Goal: Transaction & Acquisition: Purchase product/service

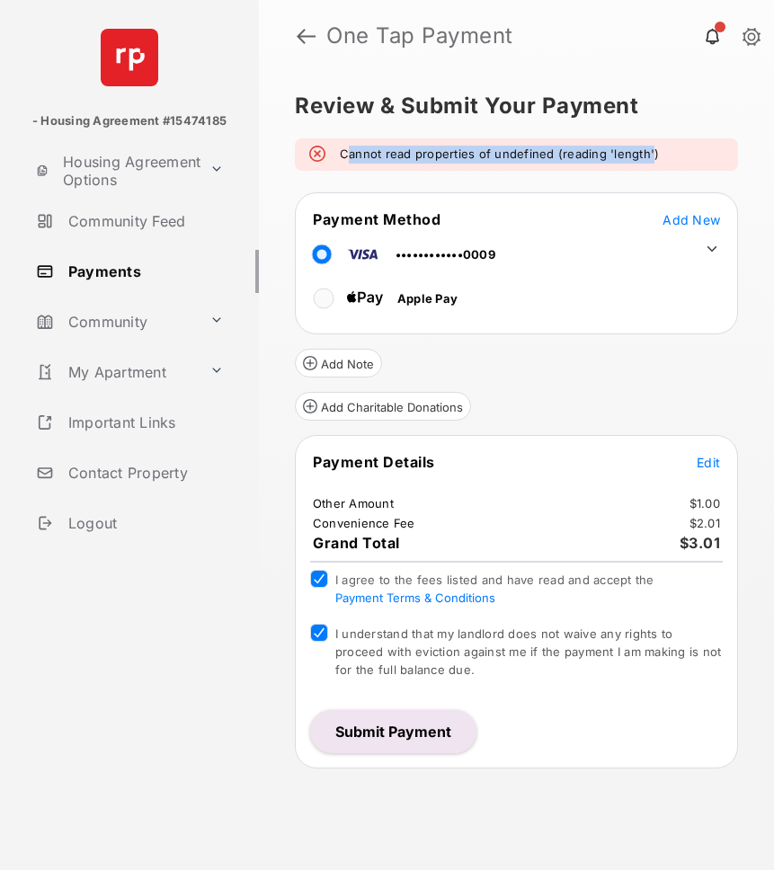
click at [684, 218] on span "Add New" at bounding box center [692, 219] width 58 height 15
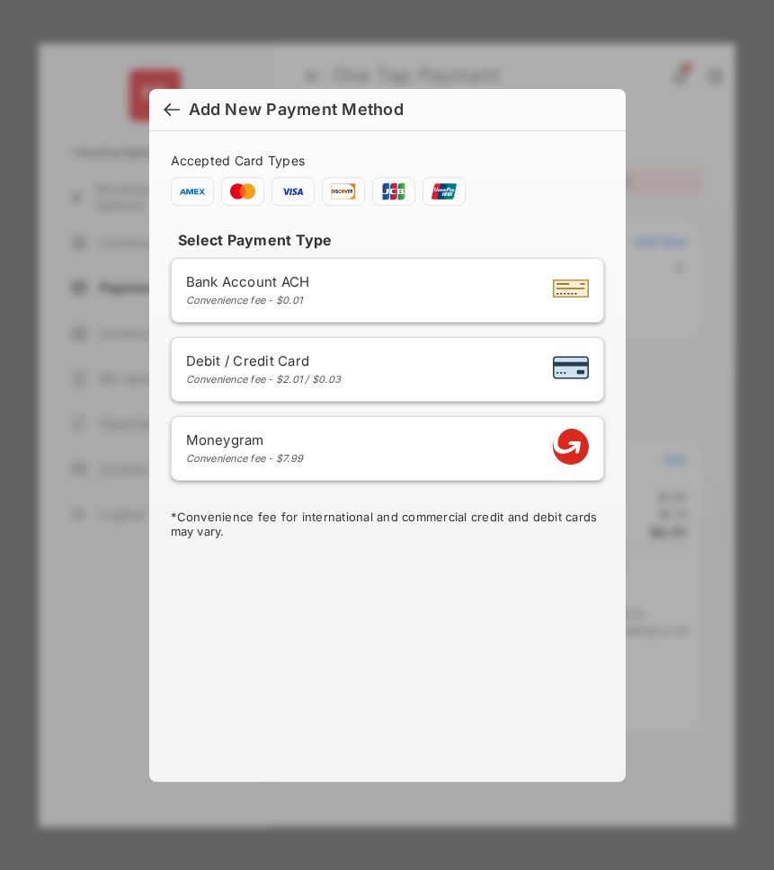
click at [645, 177] on div "Add New Payment Method Accepted Card Types Select Payment Type Bank Account ACH…" at bounding box center [387, 435] width 774 height 870
click at [166, 118] on div at bounding box center [172, 112] width 16 height 20
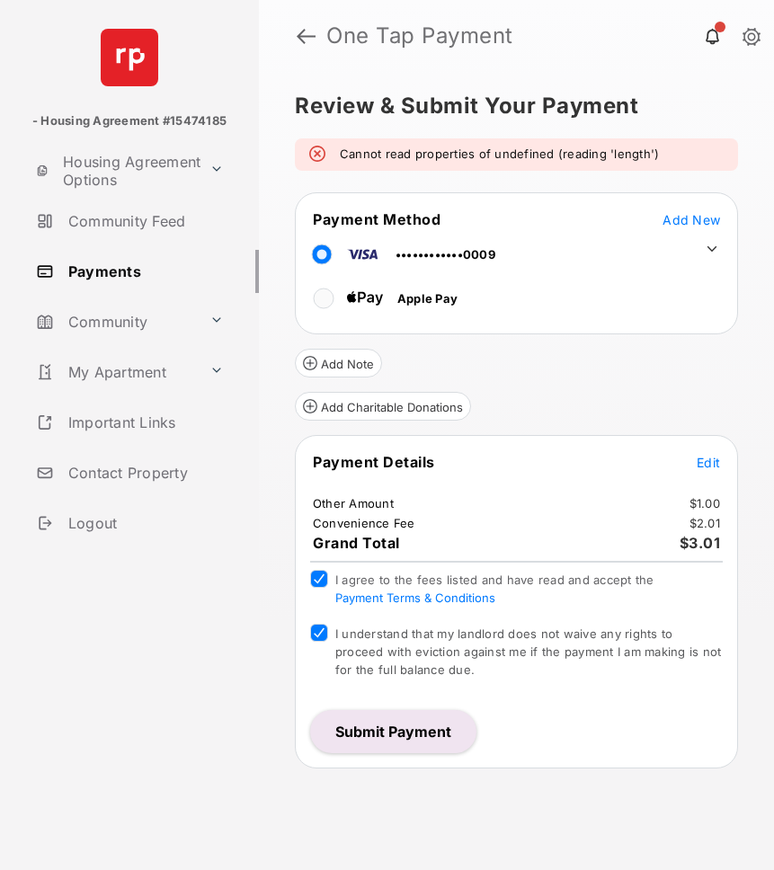
click at [371, 732] on button "Submit Payment" at bounding box center [393, 731] width 166 height 43
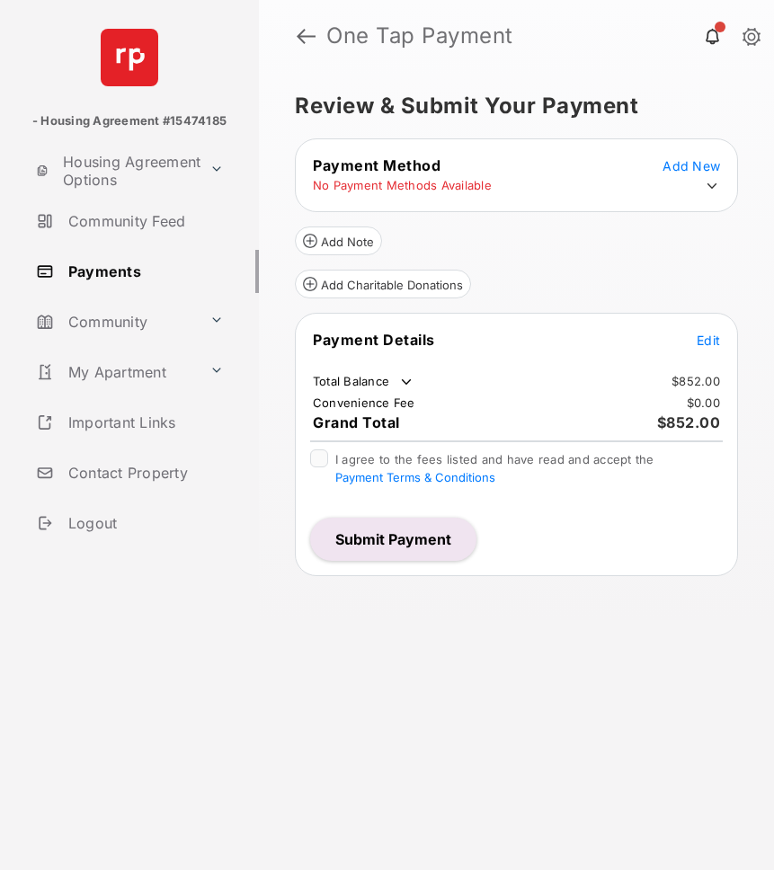
click at [707, 339] on span "Edit" at bounding box center [708, 340] width 23 height 15
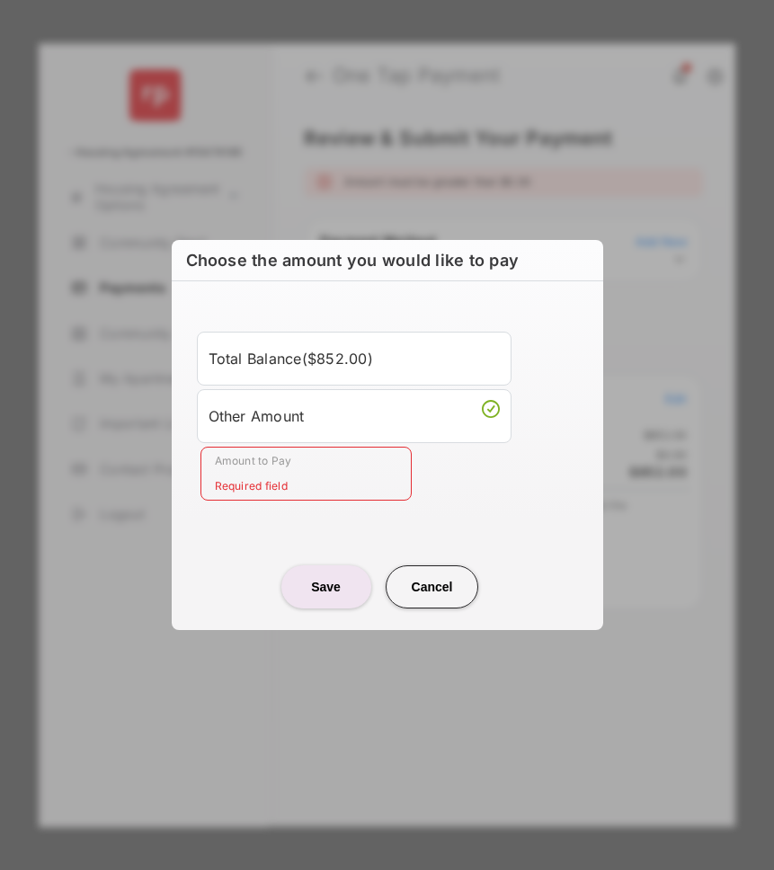
click at [310, 402] on div "Other Amount" at bounding box center [354, 416] width 291 height 31
click at [287, 484] on input "Amount to Pay" at bounding box center [305, 474] width 211 height 54
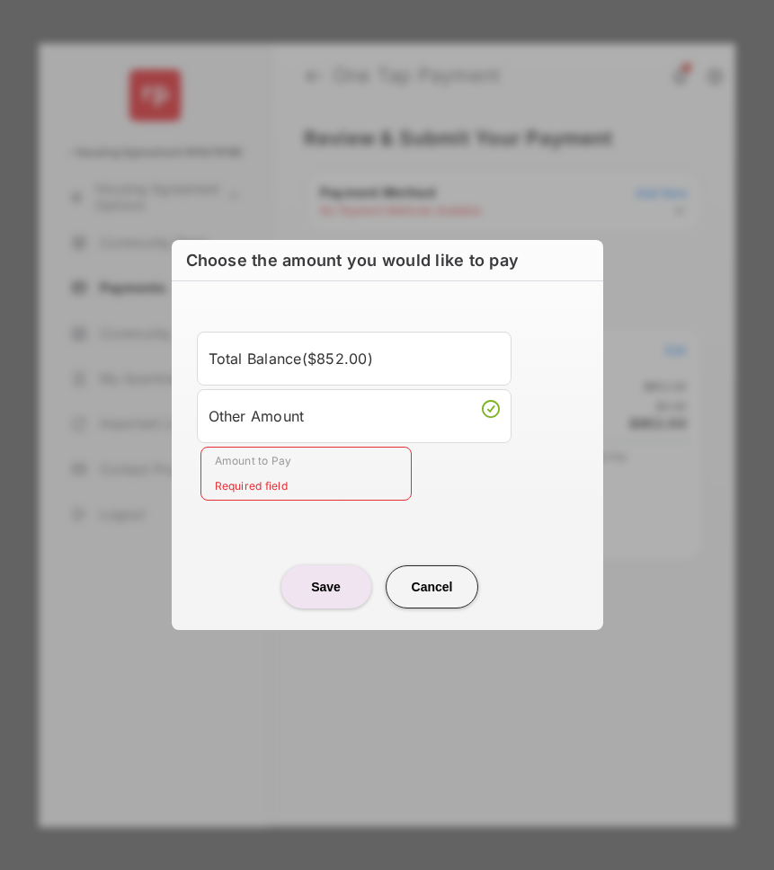
click at [280, 476] on input "Amount to Pay" at bounding box center [305, 474] width 211 height 54
type input "**"
click at [329, 592] on button "Save" at bounding box center [326, 586] width 90 height 43
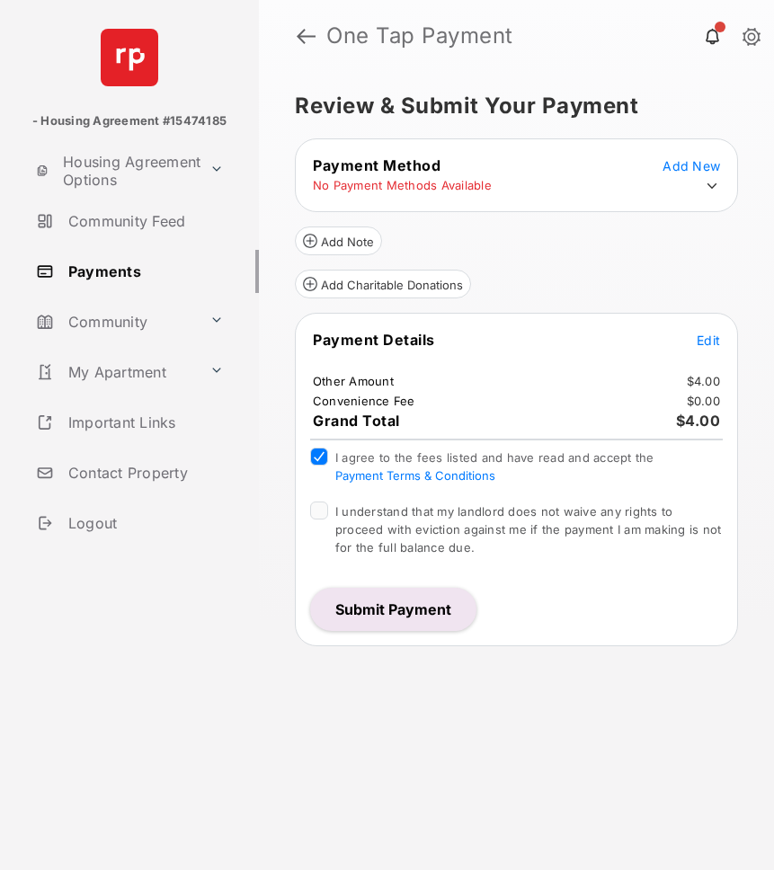
click at [322, 520] on div "I understand that my landlord does not waive any rights to proceed with evictio…" at bounding box center [516, 531] width 413 height 58
click at [390, 615] on button "Submit Payment" at bounding box center [393, 609] width 166 height 43
click at [694, 170] on span "Add New" at bounding box center [692, 165] width 58 height 15
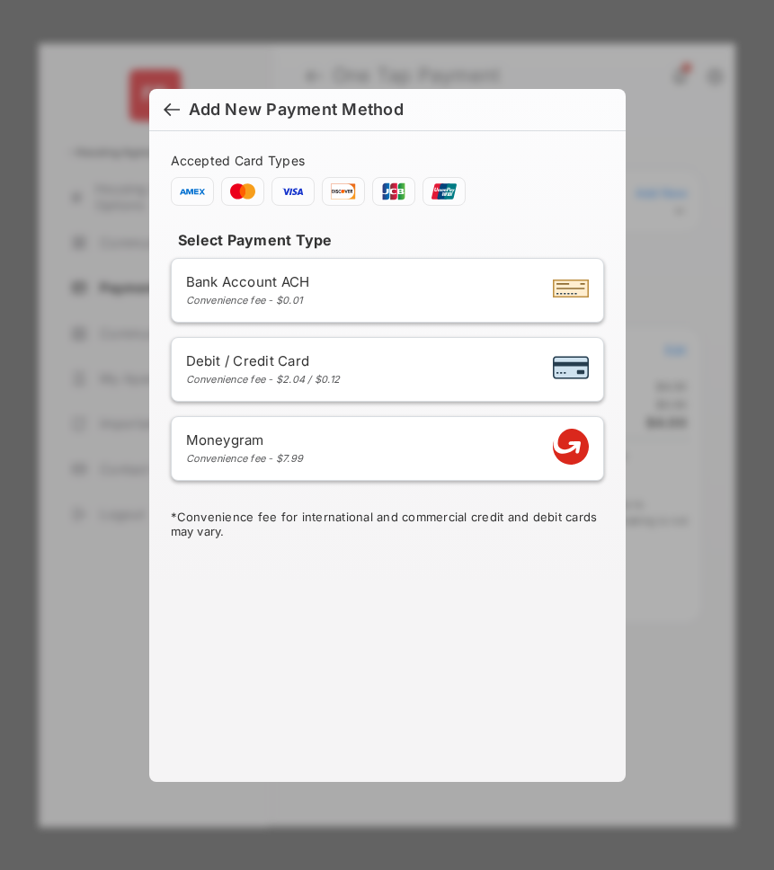
click at [169, 102] on div at bounding box center [172, 112] width 16 height 20
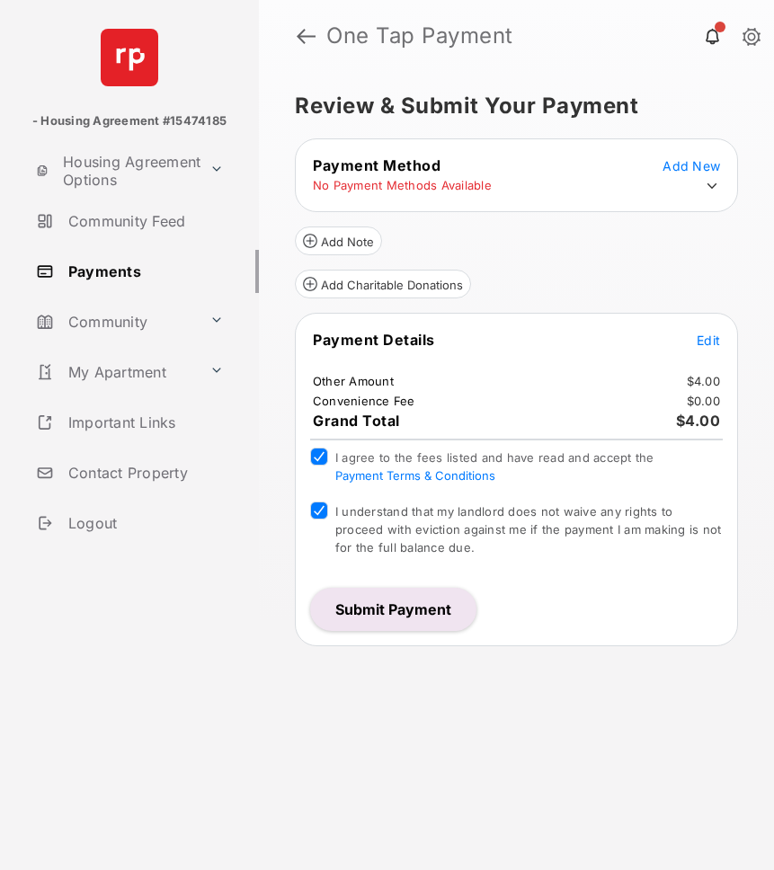
click at [707, 188] on icon at bounding box center [712, 186] width 16 height 16
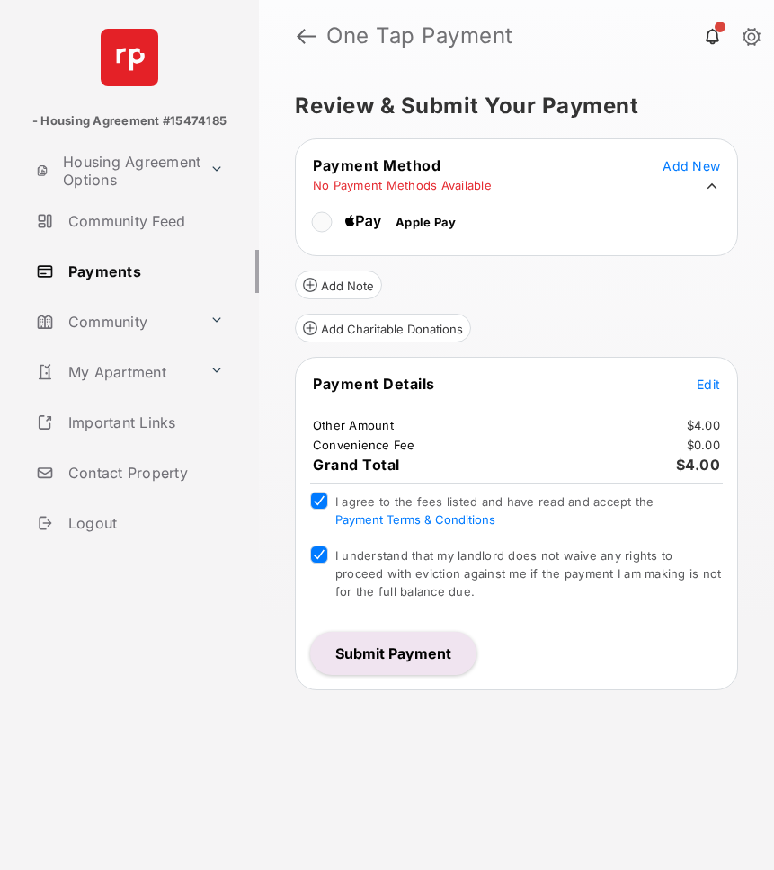
click at [307, 220] on tr "Apple Pay" at bounding box center [377, 219] width 159 height 40
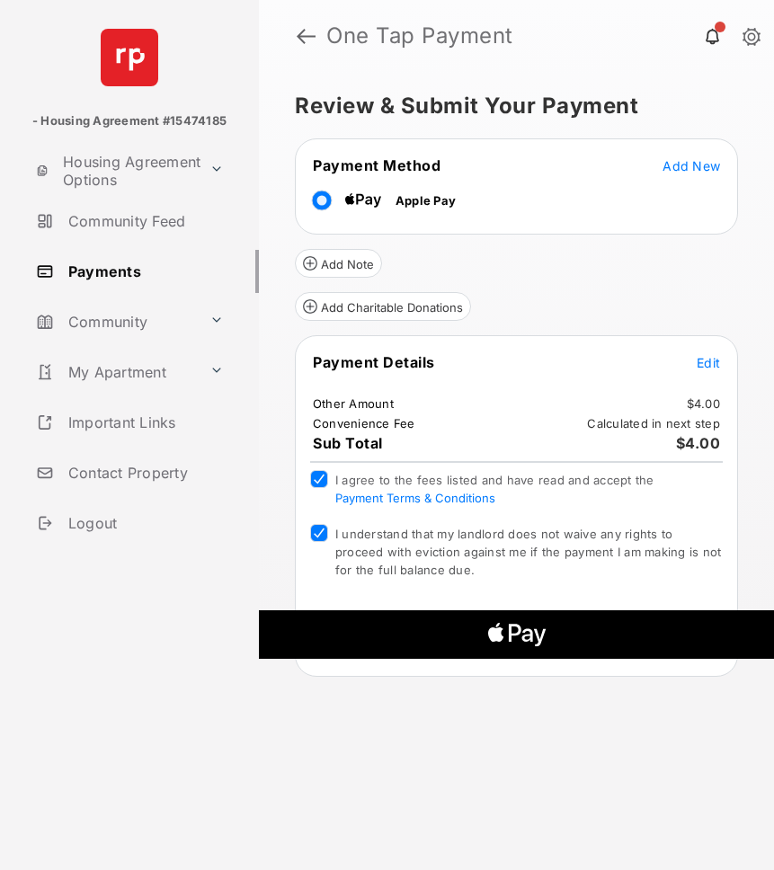
click at [693, 178] on tr "Apple Pay" at bounding box center [517, 197] width 438 height 40
click at [695, 166] on span "Add New" at bounding box center [692, 165] width 58 height 15
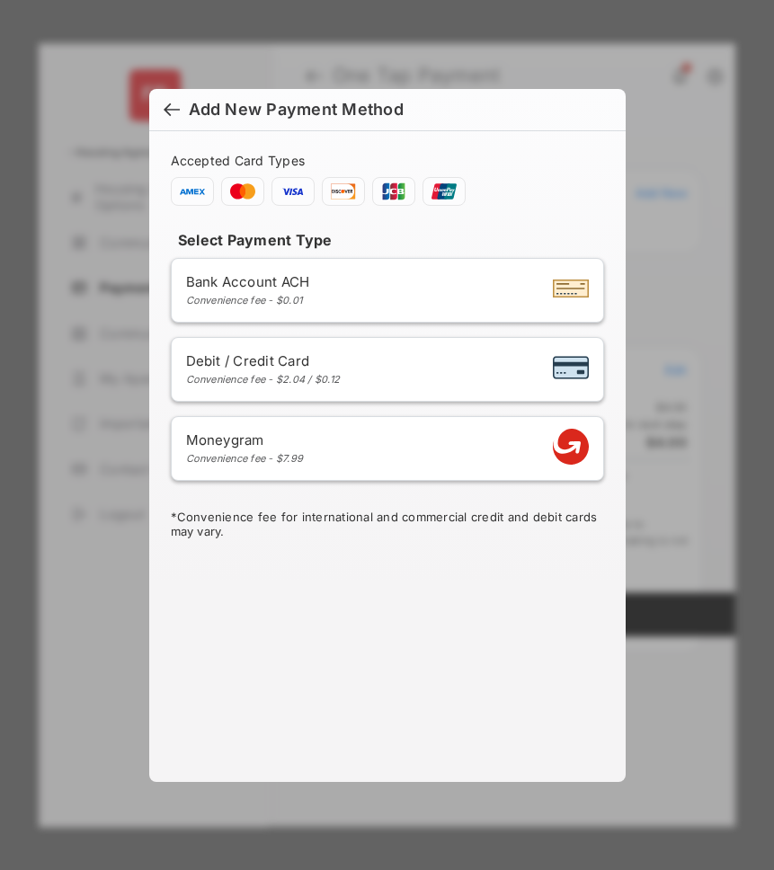
click at [350, 374] on div "Debit / Credit Card Convenience fee - $2.04 / $0.12" at bounding box center [387, 369] width 403 height 34
select select "**"
